Goal: Task Accomplishment & Management: Use online tool/utility

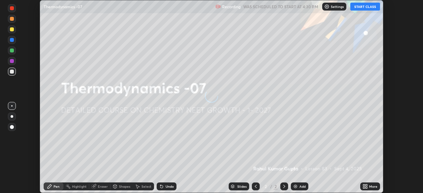
scroll to position [193, 423]
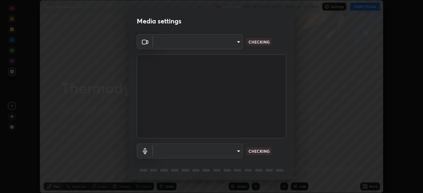
click at [229, 44] on body "Erase all Thermodynamics -07 Recording WAS SCHEDULED TO START AT 4:30 PM Settin…" at bounding box center [211, 96] width 423 height 193
click at [226, 46] on div at bounding box center [211, 96] width 423 height 193
type input "cd196dca7ee3473cd0bbb3bb2826c5ea68ab4168b05a595dea54bdb54e95643a"
type input "2bdc10f6ae9c4406f20c9fb49b8a8626d284a2025e191e6973dfb57aa05e85fd"
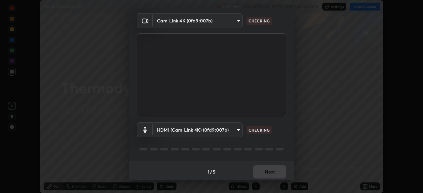
scroll to position [23, 0]
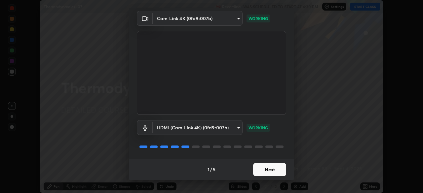
click at [265, 168] on button "Next" at bounding box center [269, 169] width 33 height 13
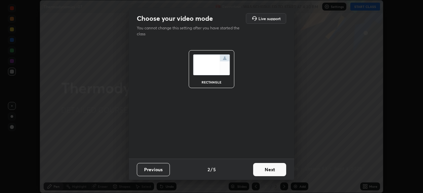
scroll to position [0, 0]
click at [273, 170] on button "Next" at bounding box center [269, 169] width 33 height 13
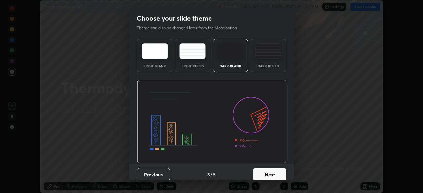
click at [280, 171] on button "Next" at bounding box center [269, 174] width 33 height 13
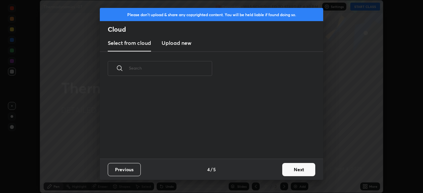
click at [282, 169] on button "Next" at bounding box center [298, 169] width 33 height 13
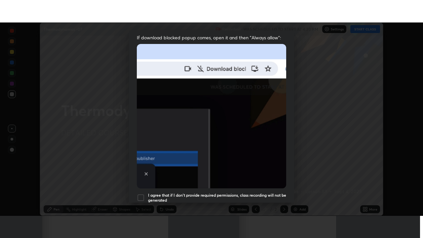
scroll to position [158, 0]
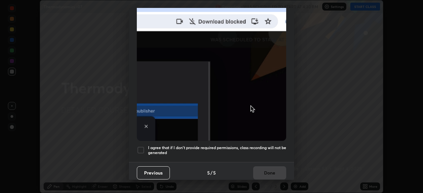
click at [144, 149] on div at bounding box center [141, 150] width 8 height 8
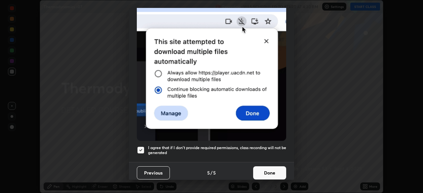
click at [264, 169] on button "Done" at bounding box center [269, 172] width 33 height 13
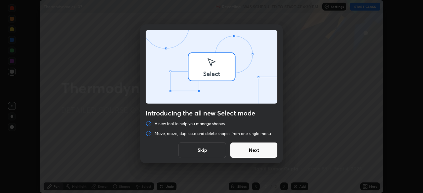
click at [363, 188] on div "Introducing the all new Select mode A new tool to help you manage shapes Move, …" at bounding box center [211, 96] width 423 height 193
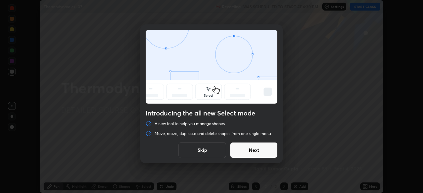
click at [214, 149] on button "Skip" at bounding box center [202, 150] width 48 height 16
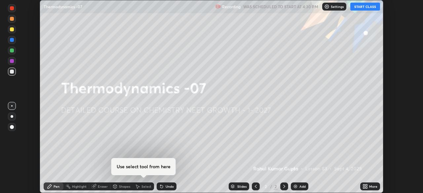
click at [366, 186] on icon at bounding box center [366, 186] width 2 height 2
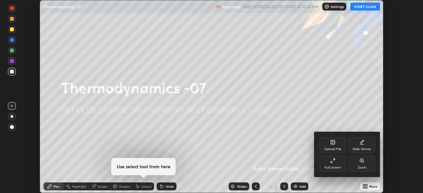
click at [340, 168] on div "Full screen" at bounding box center [332, 167] width 17 height 3
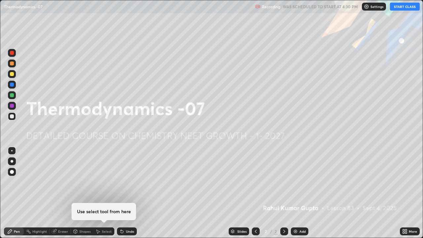
scroll to position [238, 423]
click at [369, 7] on img at bounding box center [366, 6] width 5 height 5
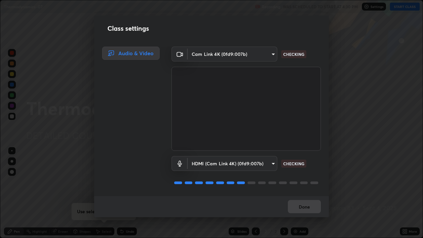
scroll to position [1, 0]
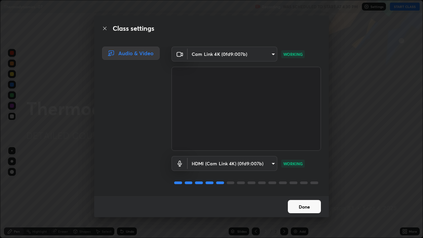
click at [305, 193] on button "Done" at bounding box center [304, 206] width 33 height 13
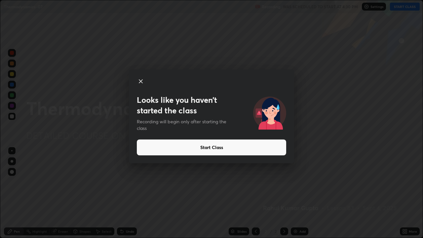
click at [223, 146] on button "Start Class" at bounding box center [211, 147] width 149 height 16
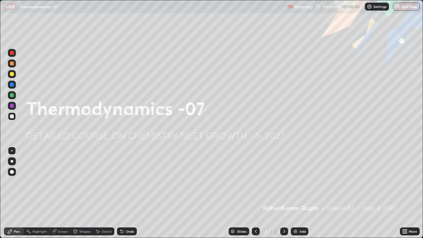
click at [297, 193] on img at bounding box center [295, 231] width 5 height 5
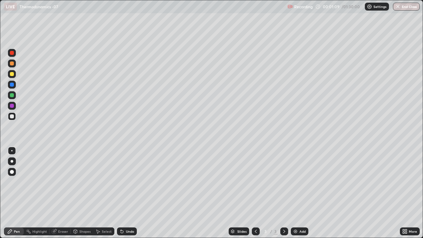
click at [11, 161] on div at bounding box center [12, 161] width 3 height 3
click at [12, 64] on div at bounding box center [12, 63] width 4 height 4
click at [77, 193] on icon at bounding box center [76, 231] width 4 height 4
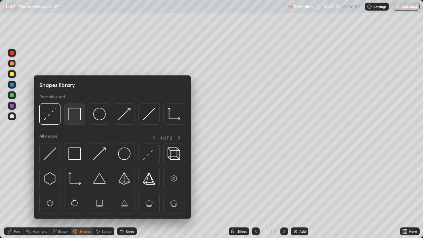
click at [73, 118] on img at bounding box center [74, 114] width 13 height 13
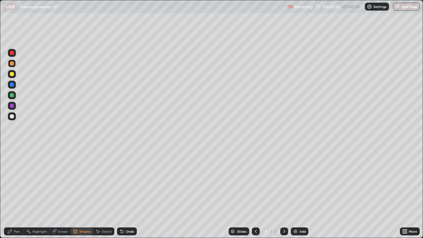
click at [17, 193] on div "Pen" at bounding box center [17, 231] width 6 height 3
click at [13, 119] on div at bounding box center [12, 116] width 8 height 8
click at [12, 106] on div at bounding box center [12, 106] width 4 height 4
click at [15, 116] on div at bounding box center [12, 116] width 8 height 8
click at [12, 95] on div at bounding box center [12, 95] width 4 height 4
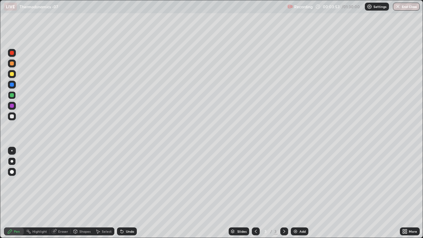
click at [297, 193] on div "Add" at bounding box center [300, 231] width 18 height 8
click at [13, 116] on div at bounding box center [12, 116] width 4 height 4
click at [12, 105] on div at bounding box center [12, 106] width 4 height 4
click at [12, 74] on div at bounding box center [12, 74] width 4 height 4
click at [82, 193] on div "Shapes" at bounding box center [82, 231] width 22 height 8
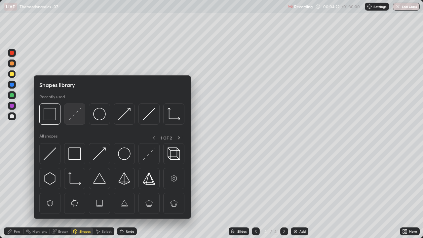
click at [76, 112] on img at bounding box center [74, 114] width 13 height 13
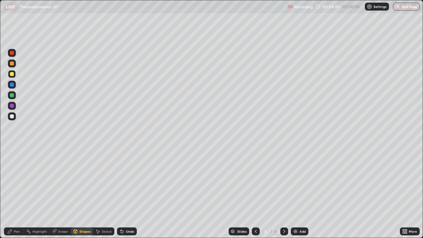
click at [15, 193] on div "Pen" at bounding box center [17, 231] width 6 height 3
click at [14, 116] on div at bounding box center [12, 116] width 4 height 4
click at [11, 95] on div at bounding box center [12, 95] width 4 height 4
click at [80, 193] on div "Shapes" at bounding box center [84, 231] width 11 height 3
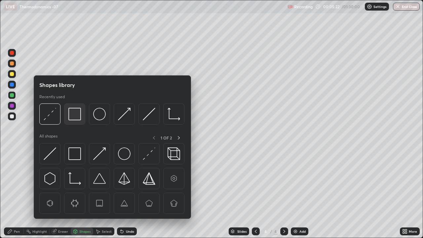
click at [75, 112] on img at bounding box center [74, 114] width 13 height 13
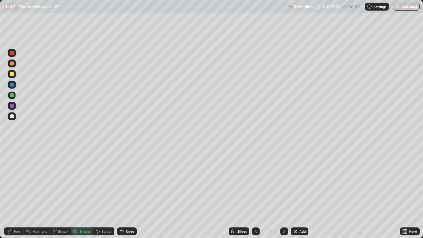
click at [63, 193] on div "Eraser" at bounding box center [63, 231] width 10 height 3
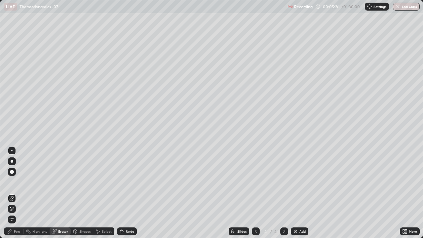
click at [82, 193] on div "Shapes" at bounding box center [84, 231] width 11 height 3
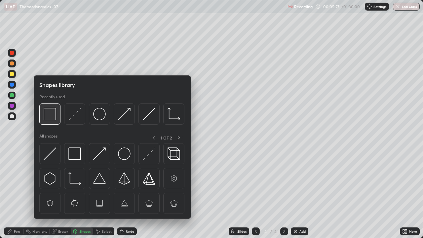
click at [51, 117] on img at bounding box center [50, 114] width 13 height 13
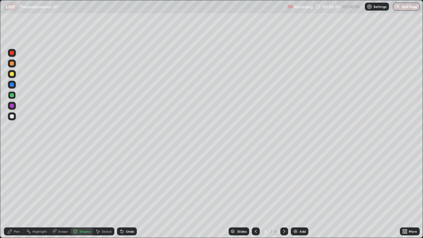
click at [126, 193] on div "Undo" at bounding box center [130, 231] width 8 height 3
click at [17, 193] on div "Pen" at bounding box center [17, 231] width 6 height 3
click at [12, 116] on div at bounding box center [12, 116] width 4 height 4
click at [296, 193] on img at bounding box center [295, 231] width 5 height 5
click at [15, 96] on div at bounding box center [12, 95] width 8 height 8
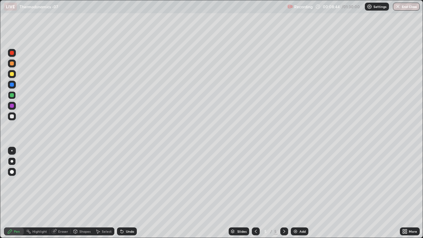
click at [12, 115] on div at bounding box center [12, 116] width 4 height 4
click at [13, 75] on div at bounding box center [12, 74] width 4 height 4
click at [83, 193] on div "Shapes" at bounding box center [82, 231] width 22 height 8
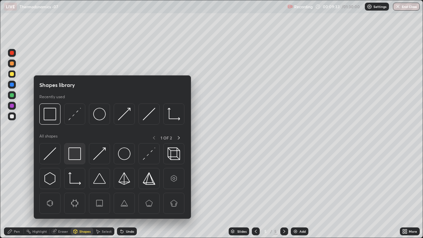
click at [77, 156] on img at bounding box center [74, 153] width 13 height 13
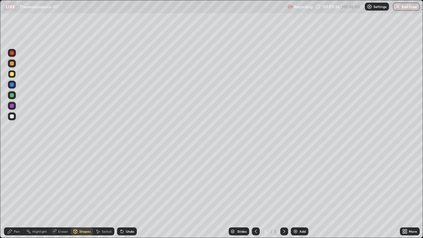
click at [12, 116] on div at bounding box center [12, 116] width 4 height 4
click at [15, 193] on div "Pen" at bounding box center [17, 231] width 6 height 3
click at [14, 115] on div at bounding box center [12, 116] width 8 height 8
click at [257, 193] on div at bounding box center [256, 231] width 8 height 8
click at [255, 193] on icon at bounding box center [255, 231] width 5 height 5
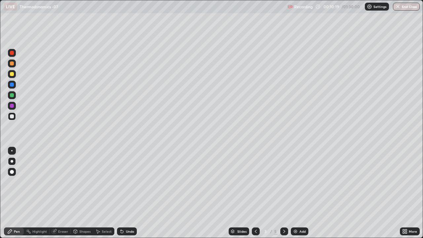
click at [283, 193] on div at bounding box center [284, 231] width 8 height 8
click at [283, 193] on icon at bounding box center [283, 231] width 5 height 5
click at [258, 193] on div at bounding box center [256, 231] width 8 height 8
click at [285, 193] on icon at bounding box center [283, 231] width 5 height 5
click at [298, 193] on div "Add" at bounding box center [300, 231] width 18 height 8
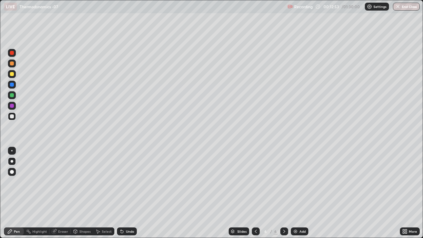
click at [13, 75] on div at bounding box center [12, 74] width 4 height 4
click at [15, 123] on div "Erase all" at bounding box center [12, 118] width 16 height 211
click at [14, 115] on div at bounding box center [12, 116] width 8 height 8
click at [15, 95] on div at bounding box center [12, 95] width 8 height 8
click at [123, 193] on div "Undo" at bounding box center [127, 231] width 20 height 8
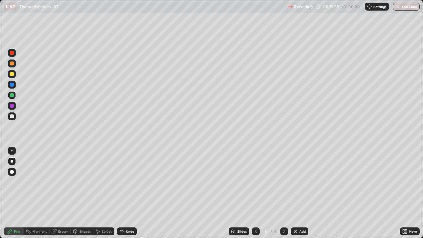
click at [123, 193] on icon at bounding box center [121, 231] width 5 height 5
click at [121, 193] on icon at bounding box center [121, 230] width 1 height 1
click at [124, 193] on div "Undo" at bounding box center [127, 231] width 20 height 8
click at [11, 86] on div at bounding box center [12, 85] width 4 height 4
click at [14, 116] on div at bounding box center [12, 116] width 4 height 4
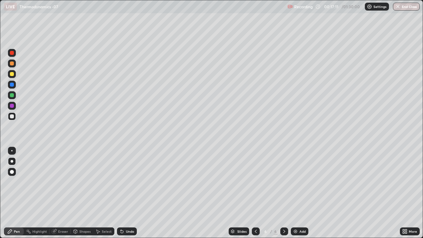
click at [12, 117] on div at bounding box center [12, 116] width 4 height 4
click at [78, 193] on div "Shapes" at bounding box center [82, 231] width 22 height 8
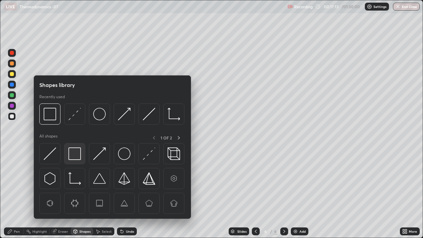
click at [70, 153] on img at bounding box center [74, 153] width 13 height 13
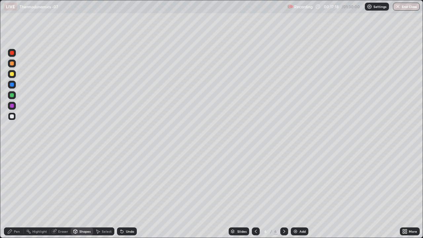
click at [15, 193] on div "Pen" at bounding box center [17, 231] width 6 height 3
click at [13, 96] on div at bounding box center [12, 95] width 4 height 4
click at [11, 116] on div at bounding box center [12, 116] width 4 height 4
click at [14, 106] on div at bounding box center [12, 106] width 4 height 4
click at [304, 193] on div "Add" at bounding box center [302, 231] width 6 height 3
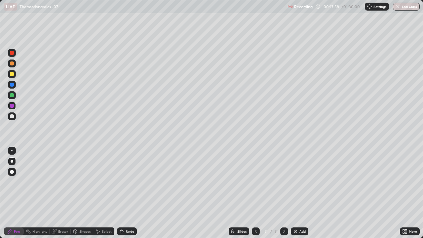
click at [14, 115] on div at bounding box center [12, 116] width 8 height 8
click at [82, 193] on div "Shapes" at bounding box center [82, 231] width 22 height 8
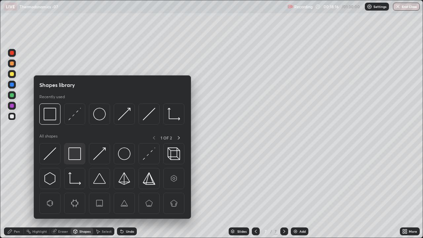
click at [75, 152] on img at bounding box center [74, 153] width 13 height 13
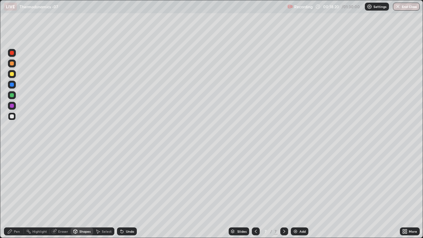
click at [256, 193] on icon at bounding box center [255, 231] width 5 height 5
click at [258, 193] on div at bounding box center [256, 231] width 8 height 8
click at [256, 193] on icon at bounding box center [255, 231] width 5 height 5
click at [281, 193] on icon at bounding box center [283, 231] width 5 height 5
click at [283, 193] on icon at bounding box center [283, 231] width 5 height 5
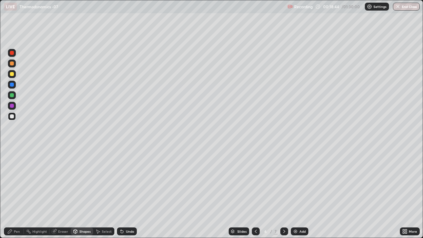
click at [286, 193] on icon at bounding box center [283, 231] width 5 height 5
click at [254, 193] on div at bounding box center [256, 231] width 8 height 8
click at [255, 193] on div at bounding box center [256, 231] width 8 height 13
click at [284, 193] on icon at bounding box center [283, 231] width 5 height 5
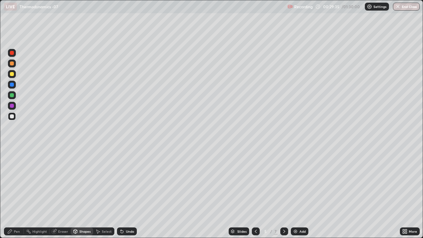
click at [14, 193] on div "Pen" at bounding box center [17, 231] width 6 height 3
click at [12, 107] on div at bounding box center [12, 106] width 4 height 4
click at [284, 193] on icon at bounding box center [283, 231] width 5 height 5
click at [284, 193] on div at bounding box center [284, 231] width 8 height 8
click at [254, 193] on div at bounding box center [256, 231] width 8 height 13
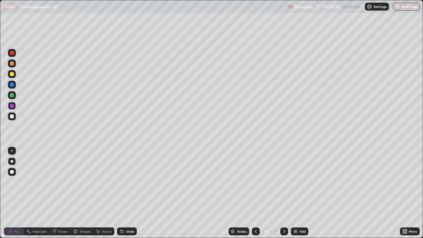
click at [12, 75] on div at bounding box center [12, 74] width 4 height 4
click at [284, 193] on icon at bounding box center [283, 231] width 5 height 5
click at [258, 193] on div at bounding box center [256, 231] width 8 height 8
click at [283, 193] on icon at bounding box center [283, 231] width 5 height 5
click at [301, 193] on div "Add" at bounding box center [302, 231] width 6 height 3
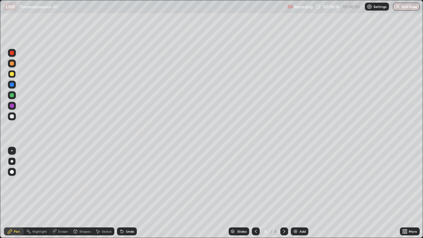
click at [12, 65] on div at bounding box center [12, 63] width 4 height 4
click at [77, 193] on icon at bounding box center [76, 231] width 4 height 4
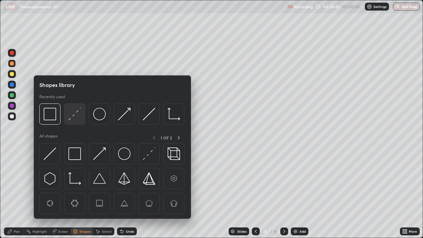
click at [77, 114] on img at bounding box center [74, 114] width 13 height 13
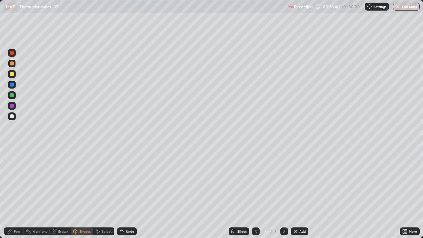
click at [14, 193] on div "Pen" at bounding box center [17, 231] width 6 height 3
click at [11, 117] on div at bounding box center [12, 116] width 4 height 4
click at [127, 193] on div "Undo" at bounding box center [130, 231] width 8 height 3
click at [124, 193] on div "Undo" at bounding box center [127, 231] width 20 height 8
click at [104, 193] on div "Select" at bounding box center [107, 231] width 10 height 3
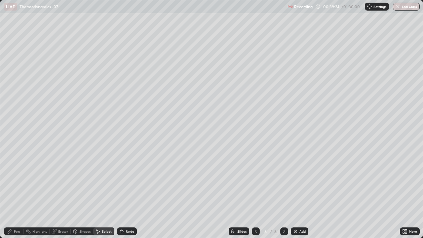
click at [80, 193] on div "Shapes" at bounding box center [84, 231] width 11 height 3
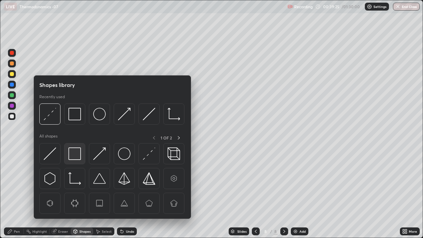
click at [80, 150] on img at bounding box center [74, 153] width 13 height 13
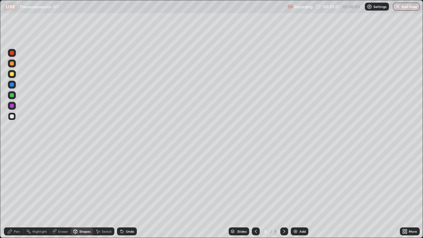
click at [17, 193] on div "Pen" at bounding box center [14, 231] width 20 height 8
click at [12, 95] on div at bounding box center [12, 95] width 4 height 4
click at [13, 118] on div at bounding box center [12, 116] width 8 height 8
click at [300, 193] on div "Add" at bounding box center [302, 231] width 6 height 3
click at [255, 193] on div at bounding box center [256, 231] width 8 height 8
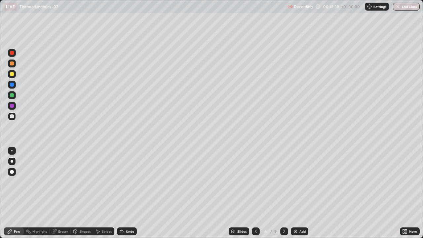
click at [283, 193] on div at bounding box center [284, 231] width 8 height 8
click at [10, 95] on div at bounding box center [12, 95] width 4 height 4
click at [81, 193] on div "Shapes" at bounding box center [82, 231] width 22 height 8
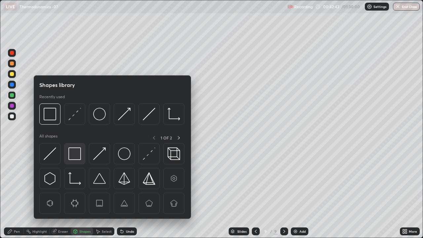
click at [78, 154] on img at bounding box center [74, 153] width 13 height 13
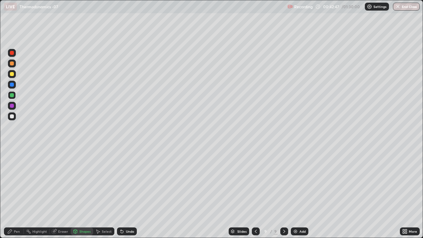
click at [11, 193] on div "Pen" at bounding box center [14, 231] width 20 height 8
click at [83, 193] on div "Shapes" at bounding box center [84, 231] width 11 height 3
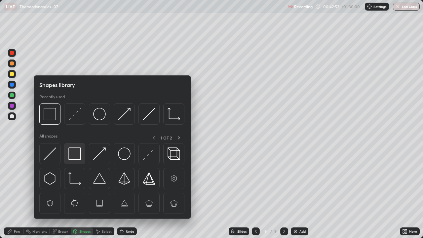
click at [76, 153] on img at bounding box center [74, 153] width 13 height 13
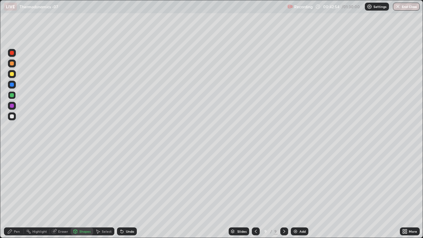
click at [15, 115] on div at bounding box center [12, 116] width 8 height 8
click at [14, 193] on div "Pen" at bounding box center [17, 231] width 6 height 3
click at [256, 193] on icon at bounding box center [255, 231] width 5 height 5
click at [130, 193] on div "Undo" at bounding box center [130, 231] width 8 height 3
click at [284, 193] on icon at bounding box center [284, 231] width 2 height 3
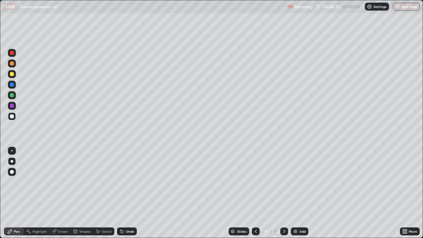
click at [254, 193] on icon at bounding box center [255, 231] width 5 height 5
click at [283, 193] on icon at bounding box center [283, 231] width 5 height 5
click at [300, 193] on div "Add" at bounding box center [302, 231] width 6 height 3
click at [15, 62] on div at bounding box center [12, 63] width 8 height 8
click at [82, 193] on div "Shapes" at bounding box center [84, 231] width 11 height 3
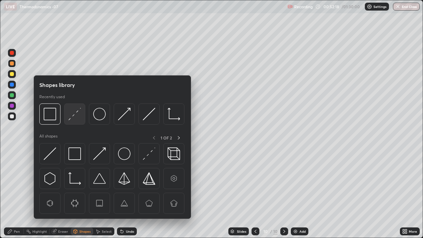
click at [75, 117] on img at bounding box center [74, 114] width 13 height 13
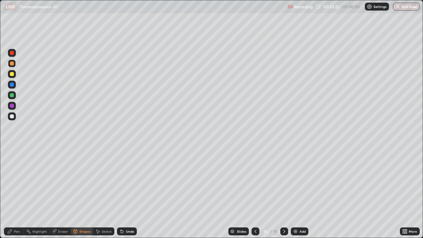
click at [14, 193] on div "Pen" at bounding box center [17, 231] width 6 height 3
click at [12, 116] on div at bounding box center [12, 116] width 4 height 4
click at [126, 193] on div "Undo" at bounding box center [130, 231] width 8 height 3
click at [13, 74] on div at bounding box center [12, 74] width 4 height 4
click at [11, 116] on div at bounding box center [12, 116] width 4 height 4
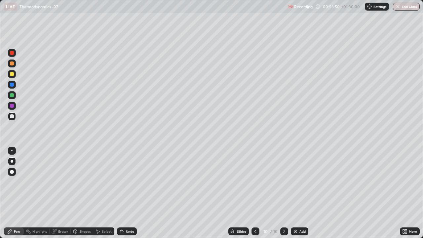
click at [13, 85] on div at bounding box center [12, 85] width 4 height 4
click at [13, 116] on div at bounding box center [12, 116] width 4 height 4
click at [9, 95] on div at bounding box center [12, 95] width 8 height 8
click at [298, 193] on div "Add" at bounding box center [300, 231] width 18 height 8
click at [12, 118] on div at bounding box center [12, 116] width 4 height 4
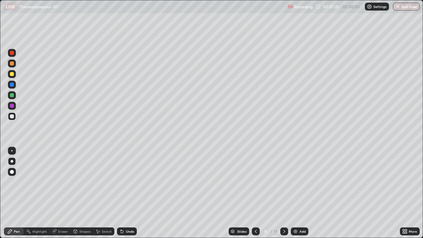
click at [255, 193] on icon at bounding box center [255, 231] width 5 height 5
click at [284, 193] on icon at bounding box center [283, 231] width 5 height 5
click at [255, 193] on icon at bounding box center [255, 231] width 5 height 5
click at [12, 86] on div at bounding box center [12, 85] width 4 height 4
click at [283, 193] on icon at bounding box center [283, 231] width 5 height 5
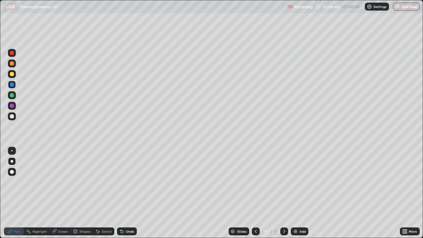
click at [255, 193] on icon at bounding box center [255, 231] width 5 height 5
click at [254, 193] on div at bounding box center [256, 231] width 8 height 8
click at [254, 193] on div at bounding box center [256, 231] width 8 height 13
click at [255, 193] on icon at bounding box center [256, 231] width 2 height 3
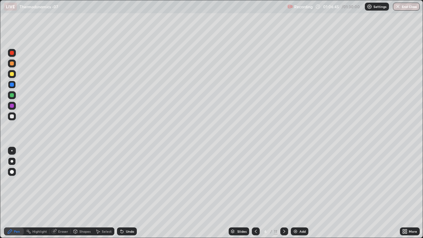
click at [283, 193] on icon at bounding box center [284, 231] width 2 height 3
click at [282, 193] on div at bounding box center [284, 231] width 8 height 8
click at [282, 193] on icon at bounding box center [283, 231] width 5 height 5
click at [283, 193] on div at bounding box center [284, 231] width 8 height 8
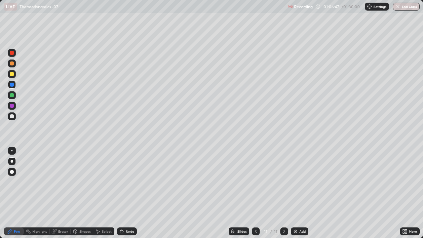
click at [283, 193] on icon at bounding box center [283, 231] width 5 height 5
click at [297, 193] on img at bounding box center [295, 231] width 5 height 5
click at [13, 74] on div at bounding box center [12, 74] width 4 height 4
click at [14, 107] on div at bounding box center [12, 106] width 8 height 8
click at [15, 117] on div at bounding box center [12, 116] width 8 height 8
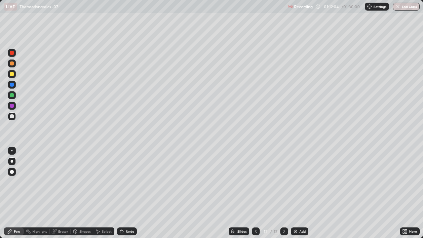
click at [82, 193] on div "Shapes" at bounding box center [84, 231] width 11 height 3
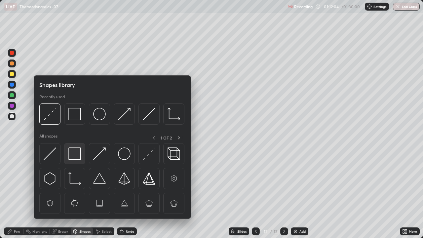
click at [76, 152] on img at bounding box center [74, 153] width 13 height 13
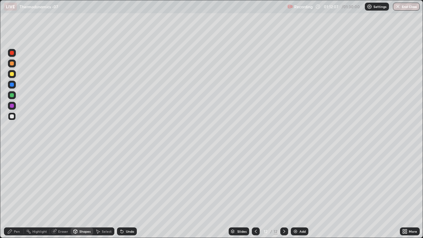
click at [17, 193] on div "Pen" at bounding box center [17, 231] width 6 height 3
click at [13, 75] on div at bounding box center [12, 74] width 4 height 4
click at [297, 193] on img at bounding box center [295, 231] width 5 height 5
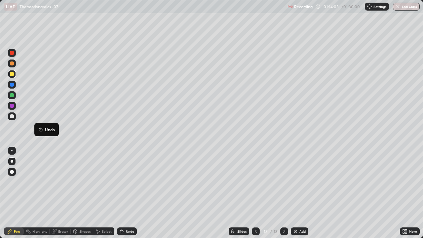
click at [12, 118] on div at bounding box center [12, 116] width 4 height 4
click at [12, 74] on div at bounding box center [12, 74] width 4 height 4
click at [85, 193] on div "Shapes" at bounding box center [82, 231] width 22 height 8
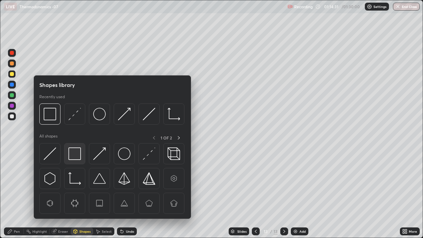
click at [78, 148] on img at bounding box center [74, 153] width 13 height 13
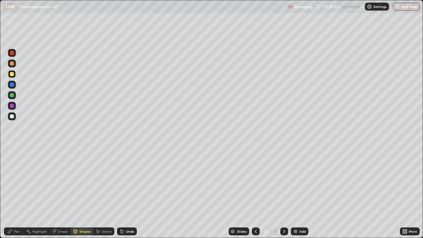
click at [14, 193] on div "Pen" at bounding box center [14, 231] width 20 height 8
click at [15, 117] on div at bounding box center [12, 116] width 8 height 8
click at [78, 193] on div "Shapes" at bounding box center [82, 231] width 22 height 8
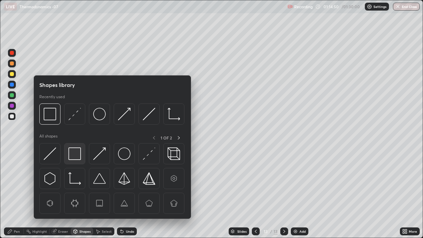
click at [73, 156] on img at bounding box center [74, 153] width 13 height 13
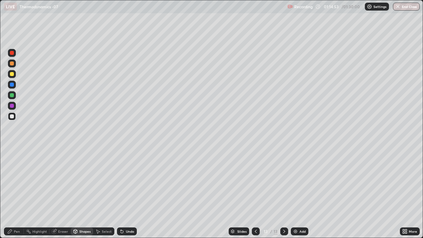
click at [83, 193] on div "Shapes" at bounding box center [84, 231] width 11 height 3
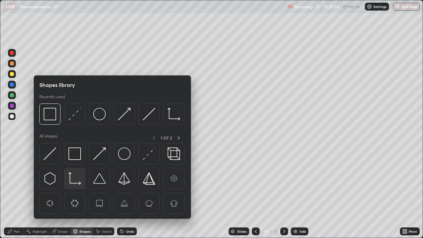
click at [74, 178] on img at bounding box center [74, 178] width 13 height 13
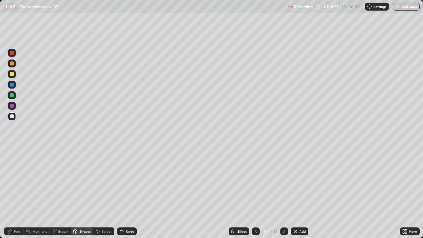
click at [17, 193] on div "Pen" at bounding box center [14, 231] width 20 height 8
click at [12, 85] on div at bounding box center [12, 85] width 4 height 4
click at [82, 193] on div "Shapes" at bounding box center [84, 231] width 11 height 3
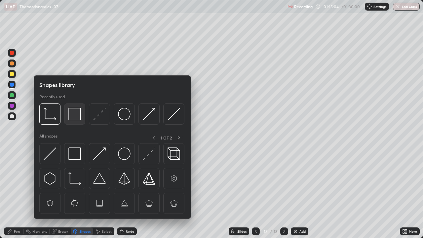
click at [75, 117] on img at bounding box center [74, 114] width 13 height 13
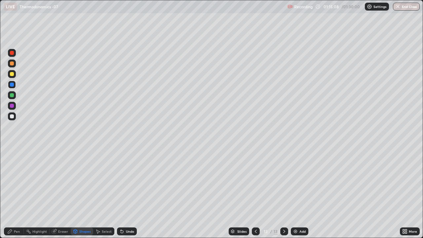
click at [14, 193] on div "Pen" at bounding box center [14, 231] width 20 height 8
click at [14, 116] on div at bounding box center [12, 116] width 8 height 8
click at [80, 193] on div "Shapes" at bounding box center [84, 231] width 11 height 3
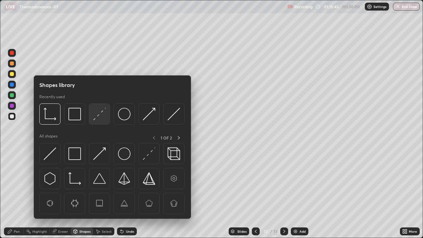
click at [99, 113] on img at bounding box center [99, 114] width 13 height 13
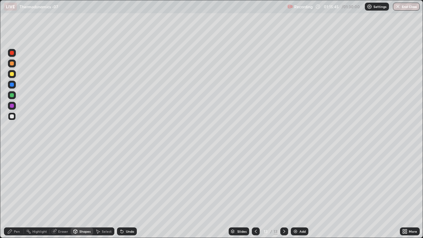
click at [11, 96] on div at bounding box center [12, 95] width 4 height 4
click at [14, 193] on div "Pen" at bounding box center [17, 231] width 6 height 3
click at [9, 120] on div at bounding box center [12, 116] width 8 height 8
click at [254, 193] on icon at bounding box center [255, 231] width 5 height 5
click at [284, 193] on icon at bounding box center [283, 231] width 5 height 5
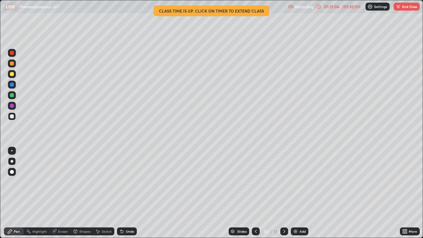
click at [401, 10] on button "End Class" at bounding box center [406, 7] width 26 height 8
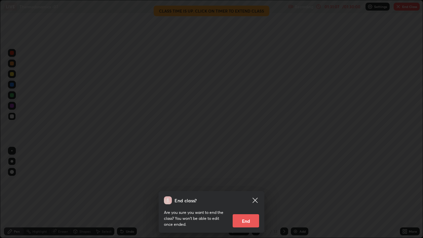
click at [250, 193] on button "End" at bounding box center [246, 220] width 26 height 13
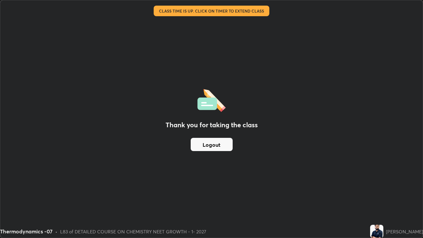
click at [222, 146] on button "Logout" at bounding box center [212, 144] width 42 height 13
